Goal: Task Accomplishment & Management: Manage account settings

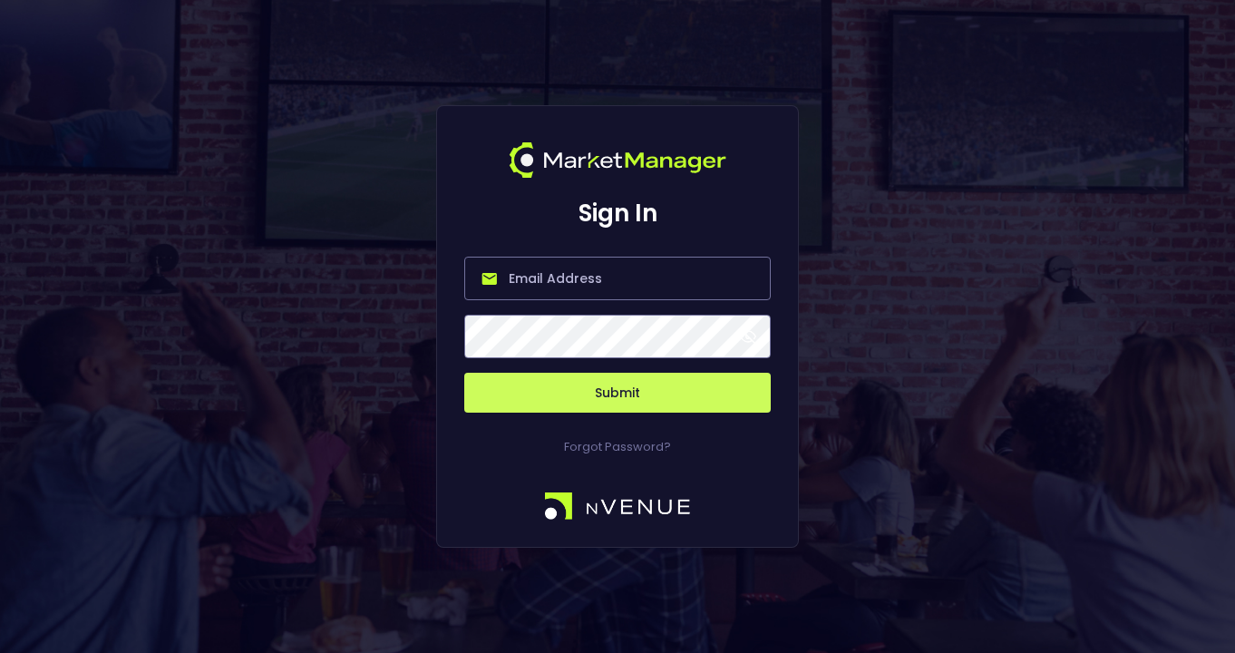
type input "[PERSON_NAME][EMAIL_ADDRESS][DOMAIN_NAME]"
click at [751, 336] on span at bounding box center [748, 336] width 16 height 16
click at [627, 395] on button "Submit" at bounding box center [617, 393] width 307 height 40
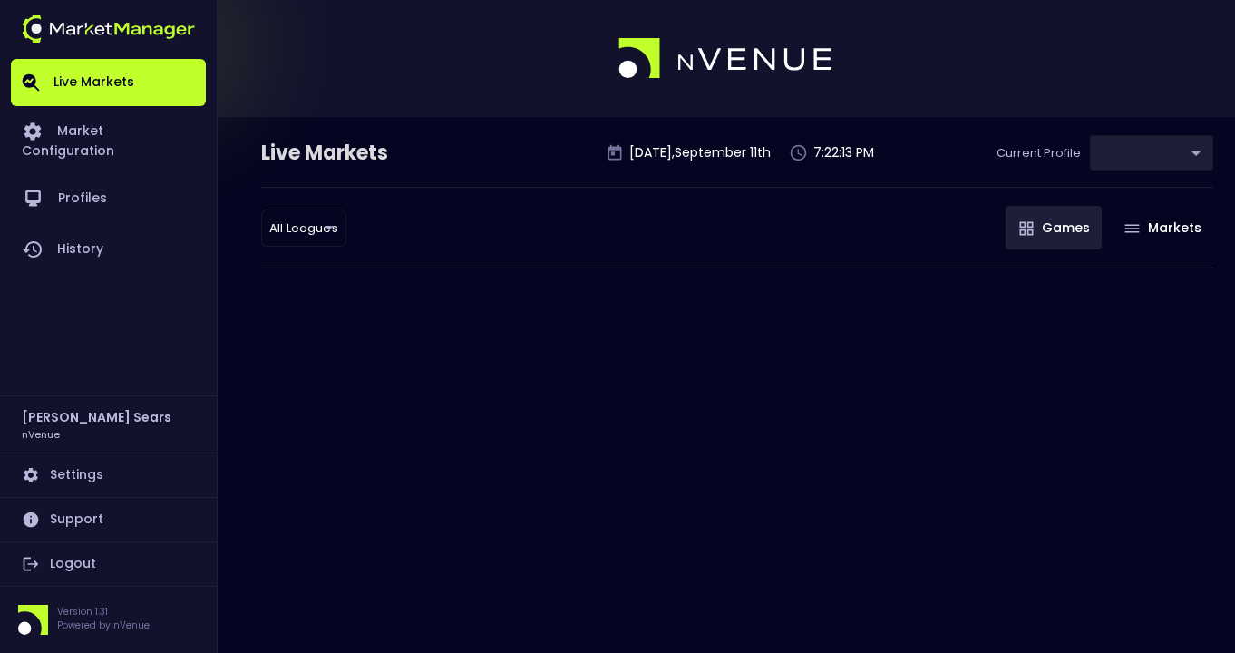
type input "0d810fa5-e353-4d9c-b11d-31f095cae871"
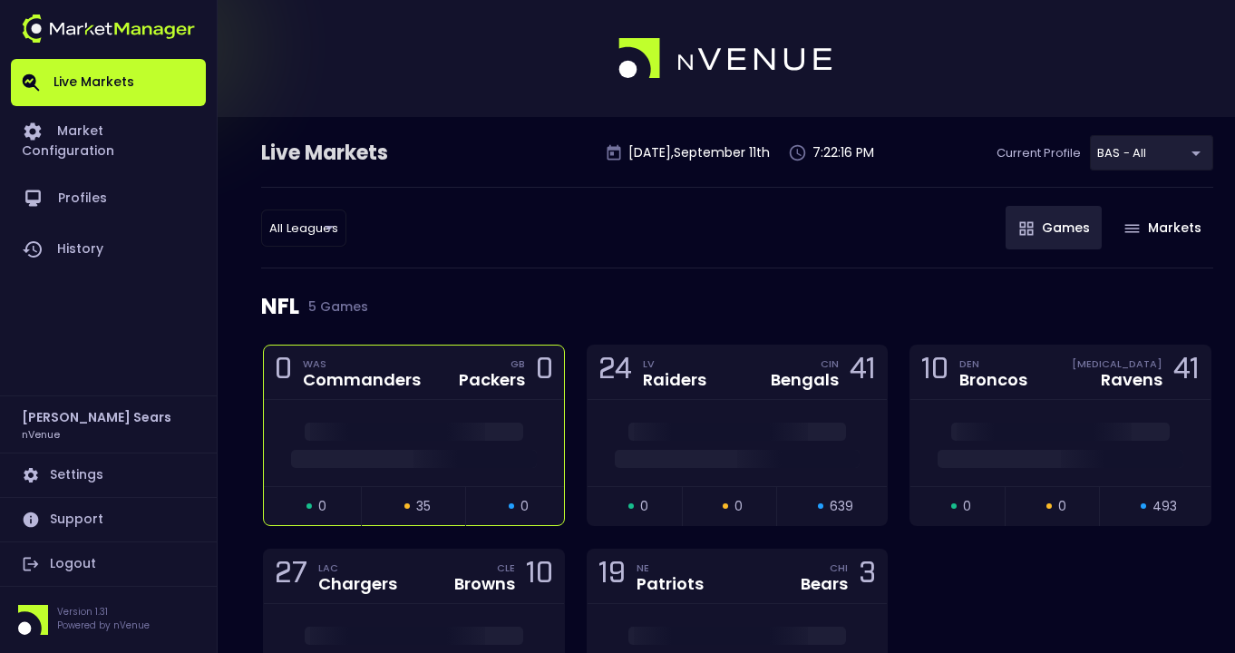
click at [466, 407] on div at bounding box center [414, 443] width 300 height 86
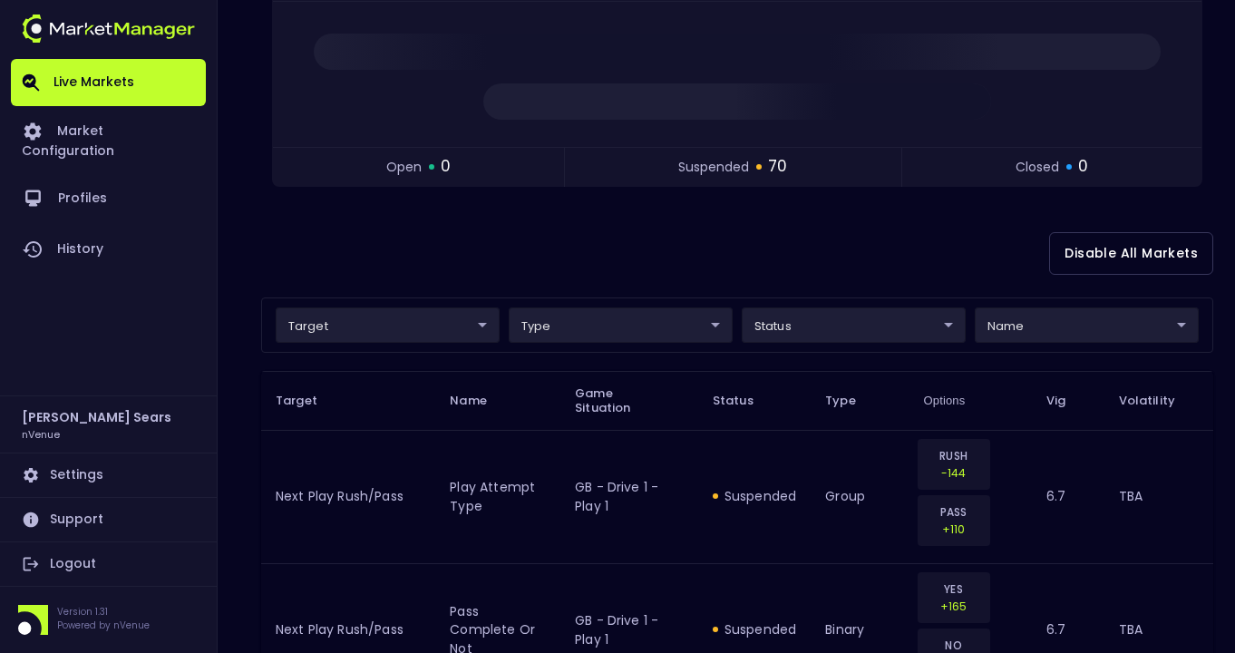
scroll to position [264, 0]
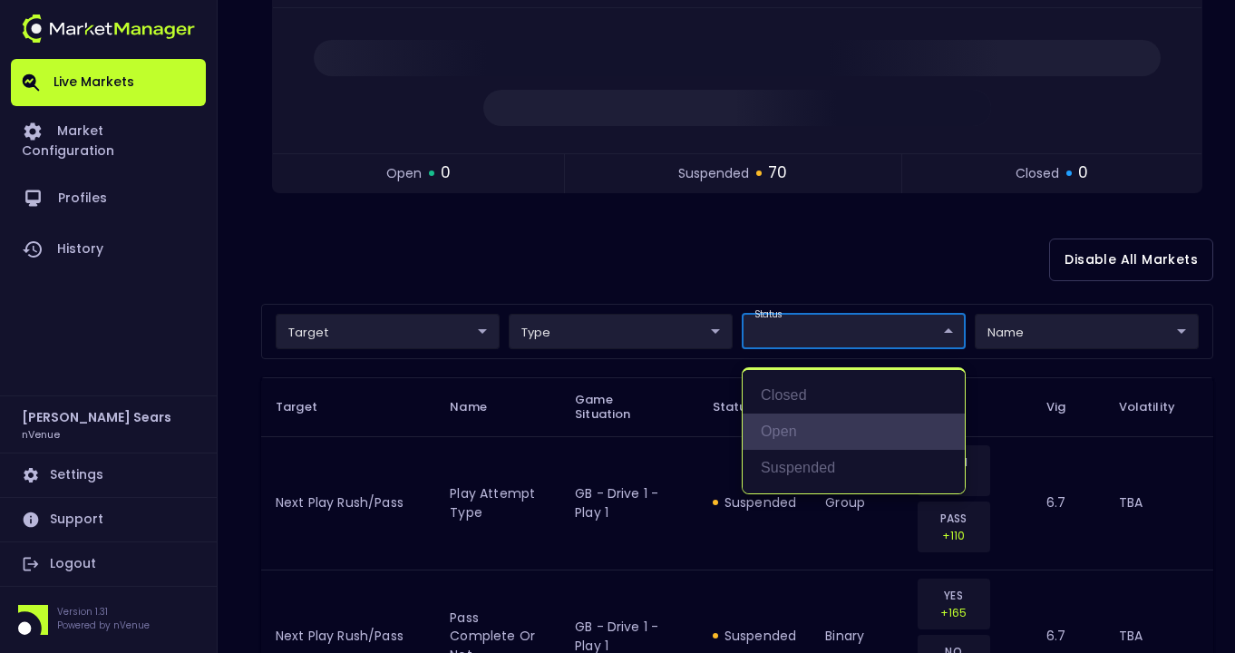
click at [787, 440] on li "open" at bounding box center [854, 432] width 222 height 36
type input "open"
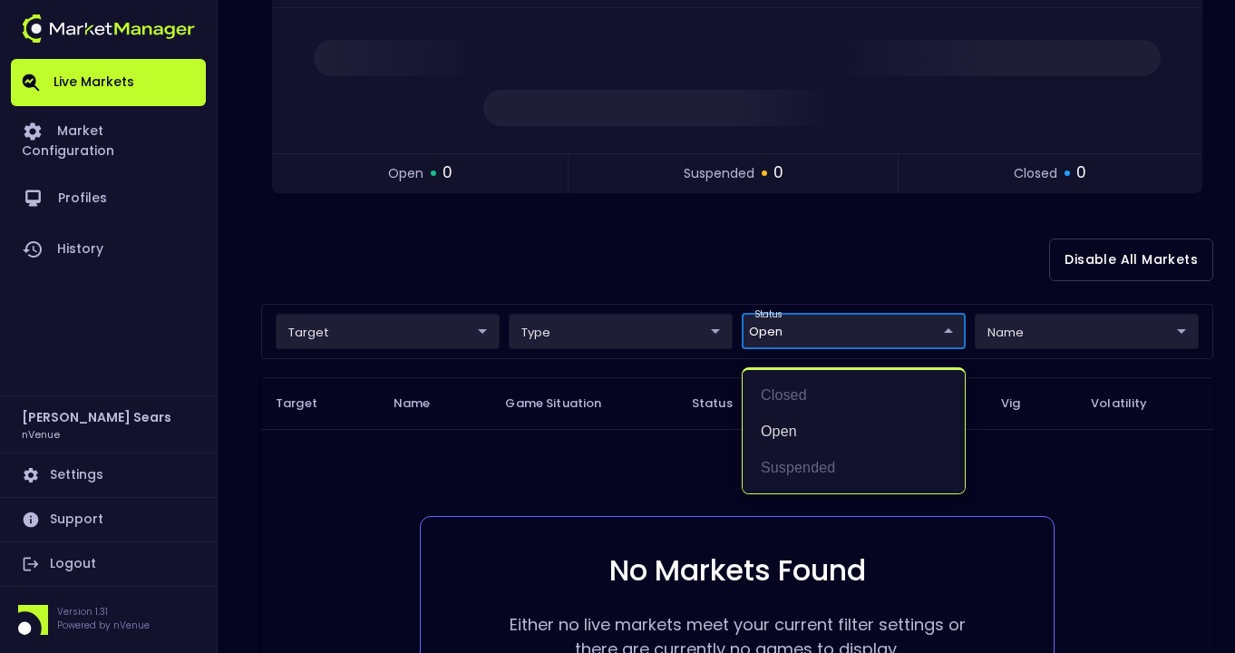
click at [250, 285] on div at bounding box center [617, 326] width 1235 height 653
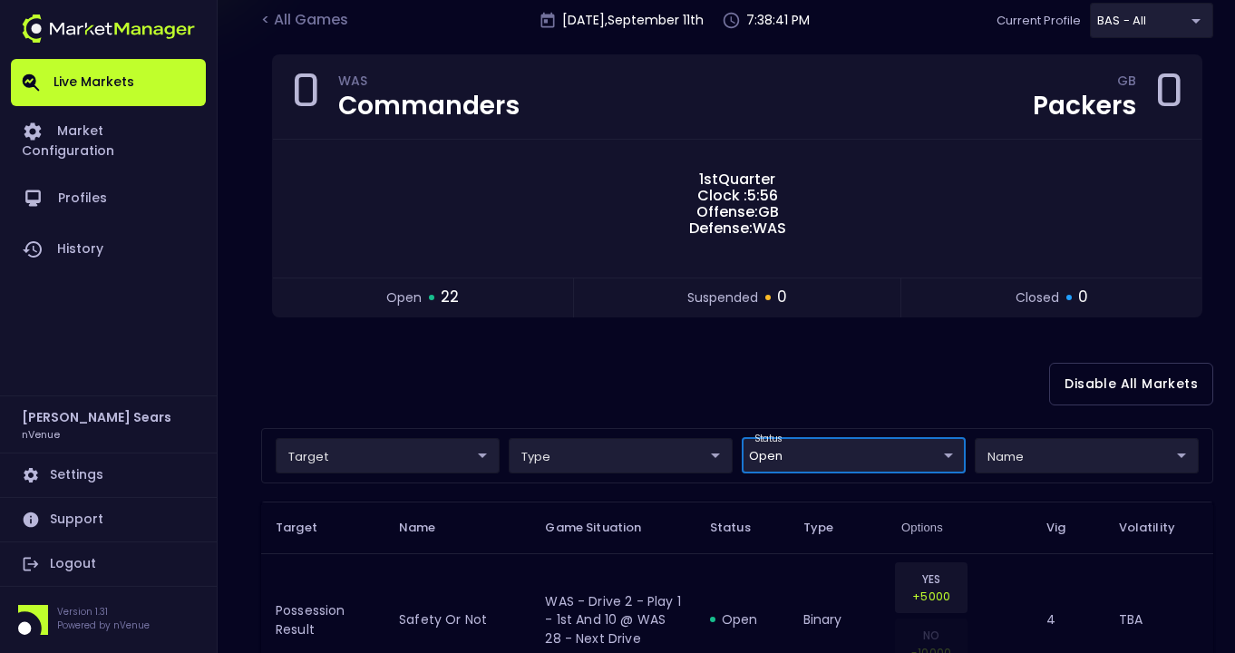
scroll to position [134, 0]
